Goal: Check status: Check status

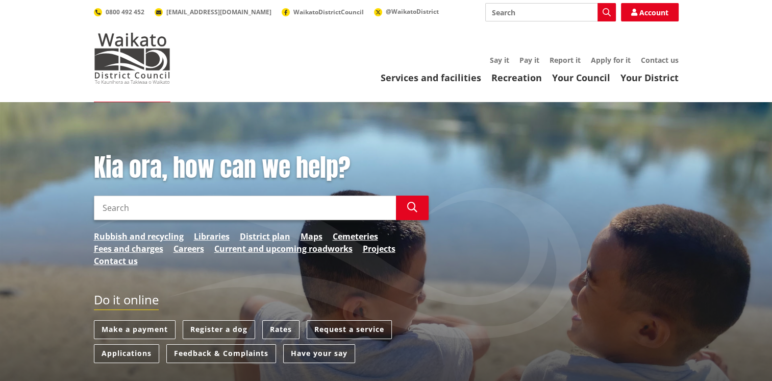
click at [126, 206] on input "Search" at bounding box center [245, 208] width 302 height 25
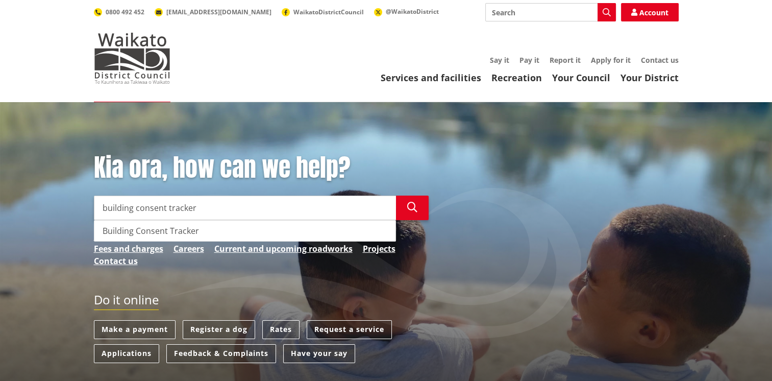
type input "building consent tracker"
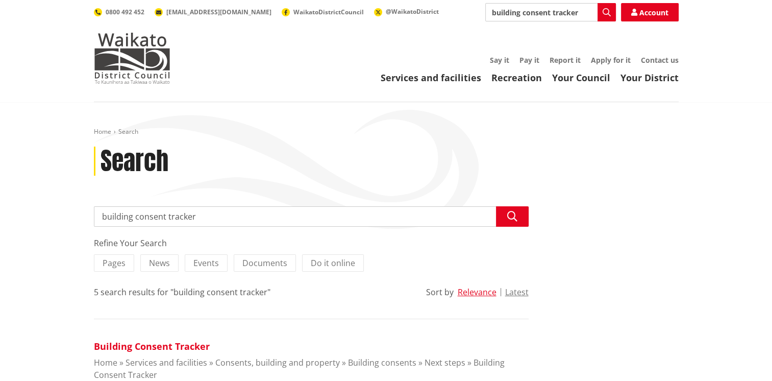
click at [128, 344] on link "Building Consent Tracker" at bounding box center [152, 346] width 116 height 12
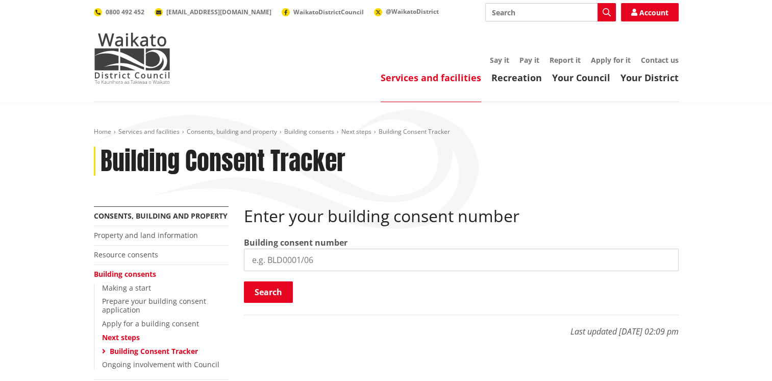
click at [305, 262] on input "search" at bounding box center [461, 260] width 435 height 22
type input "BLD0181/26"
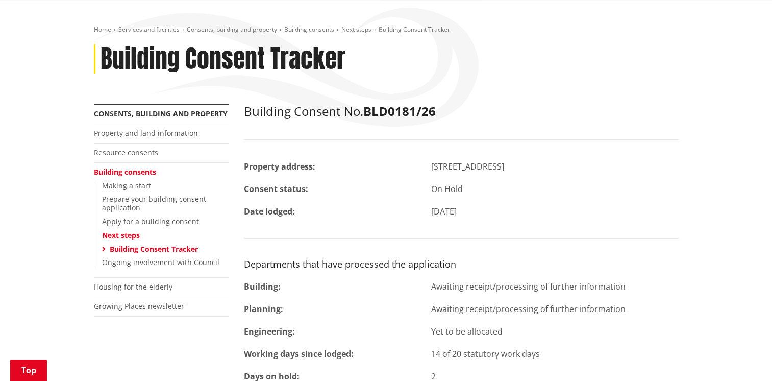
scroll to position [204, 0]
